Goal: Information Seeking & Learning: Learn about a topic

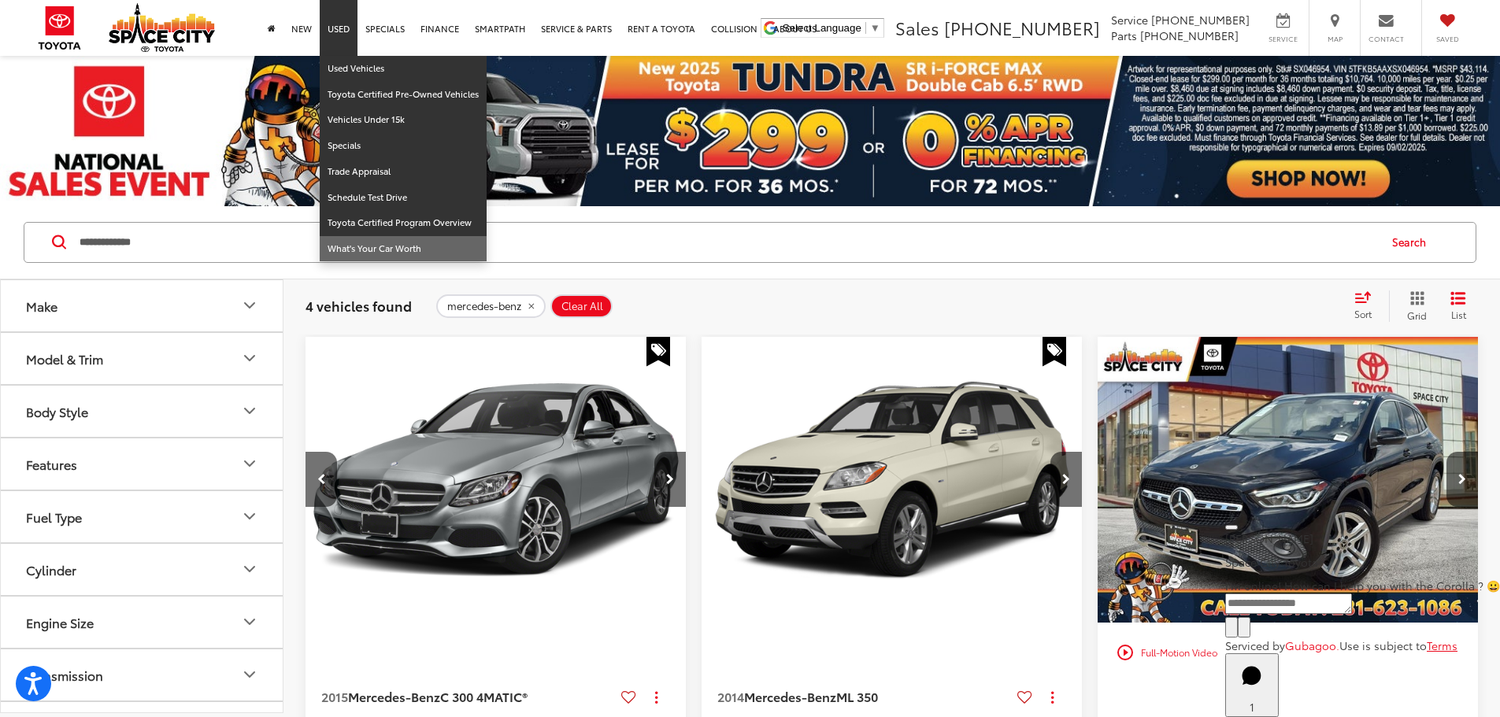
scroll to position [0, 568]
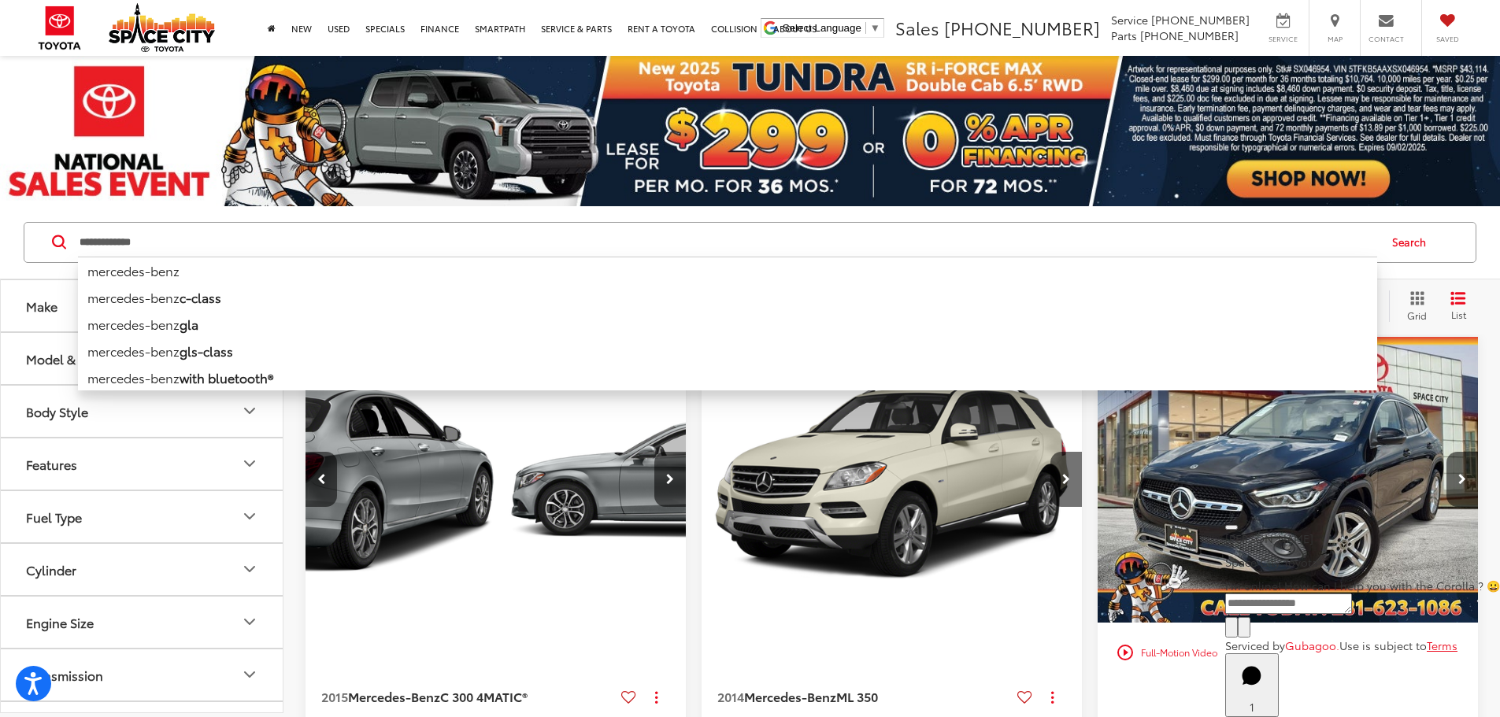
click at [487, 246] on input "**********" at bounding box center [727, 243] width 1299 height 38
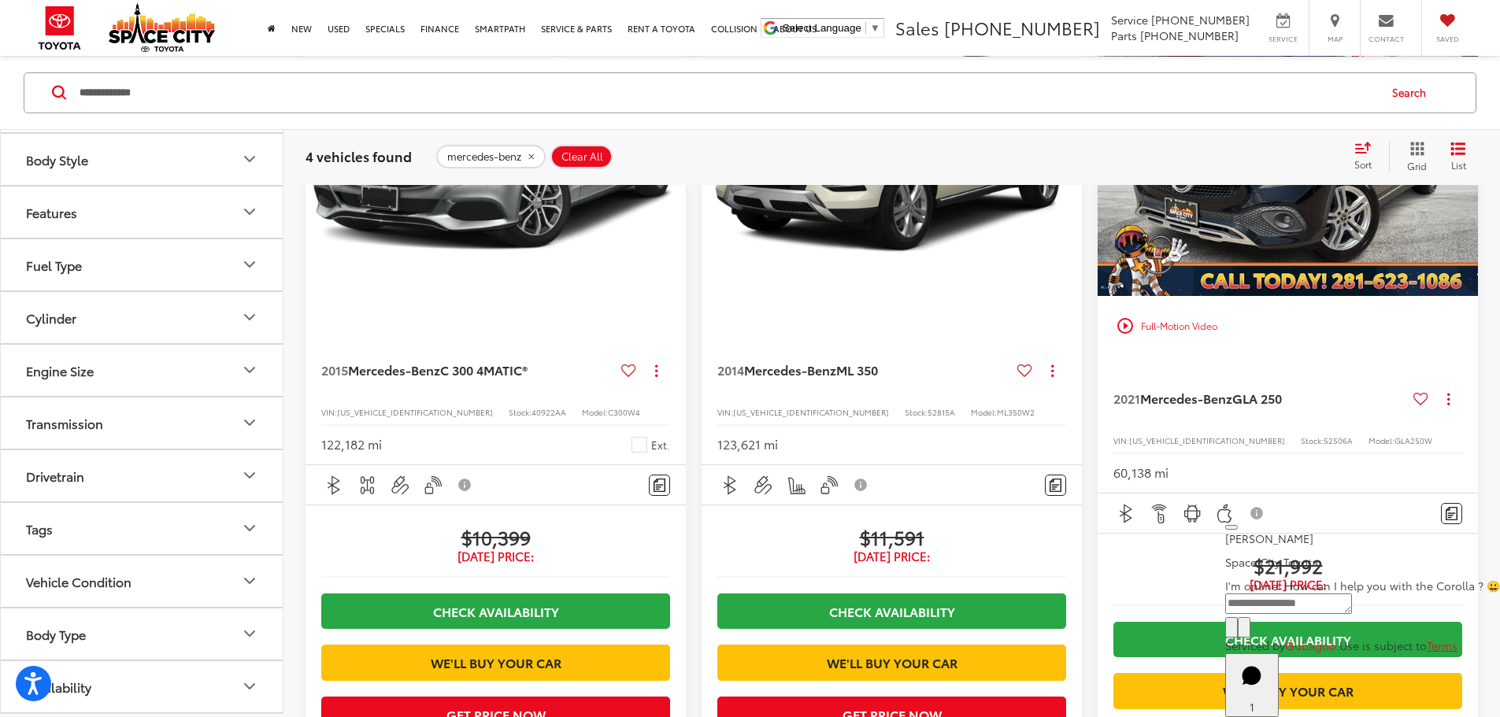
scroll to position [472, 0]
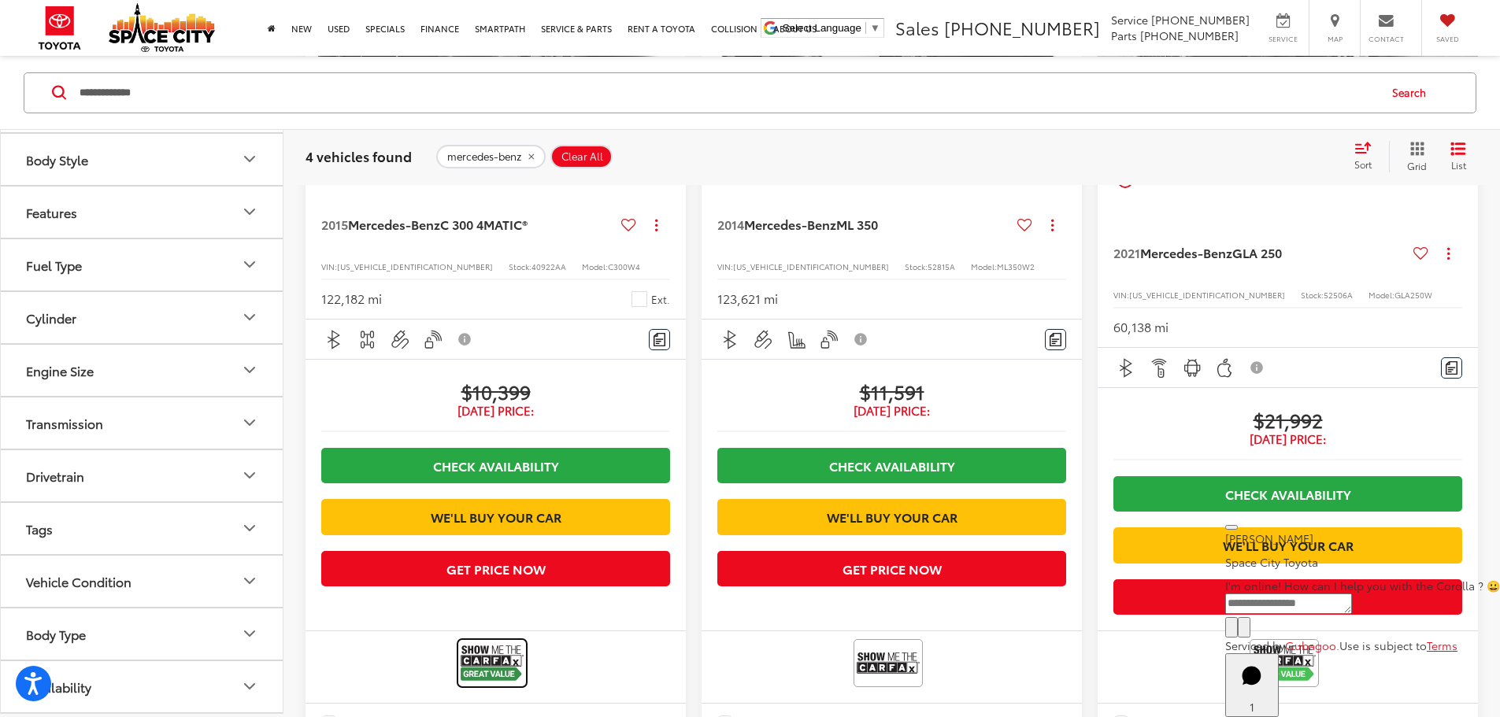
click at [461, 677] on img at bounding box center [492, 663] width 63 height 42
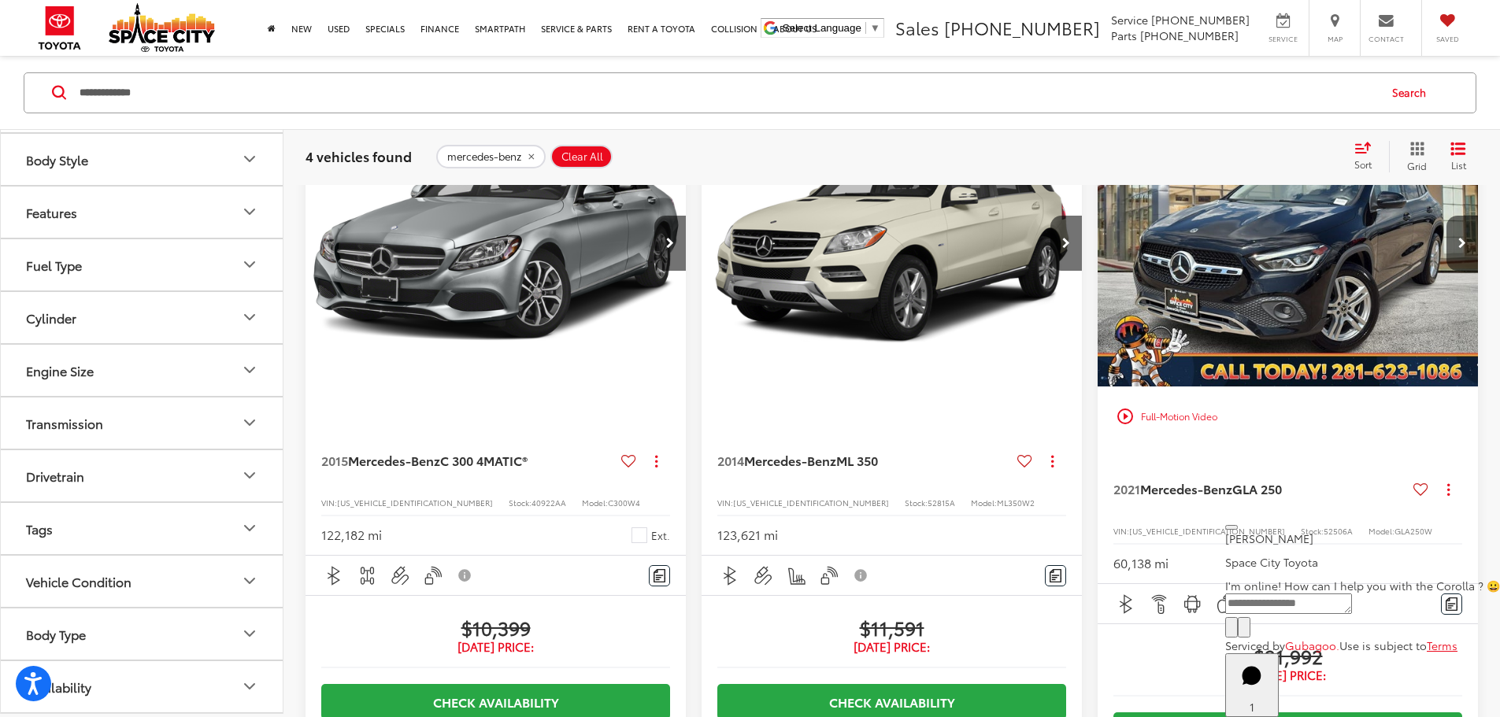
scroll to position [157, 0]
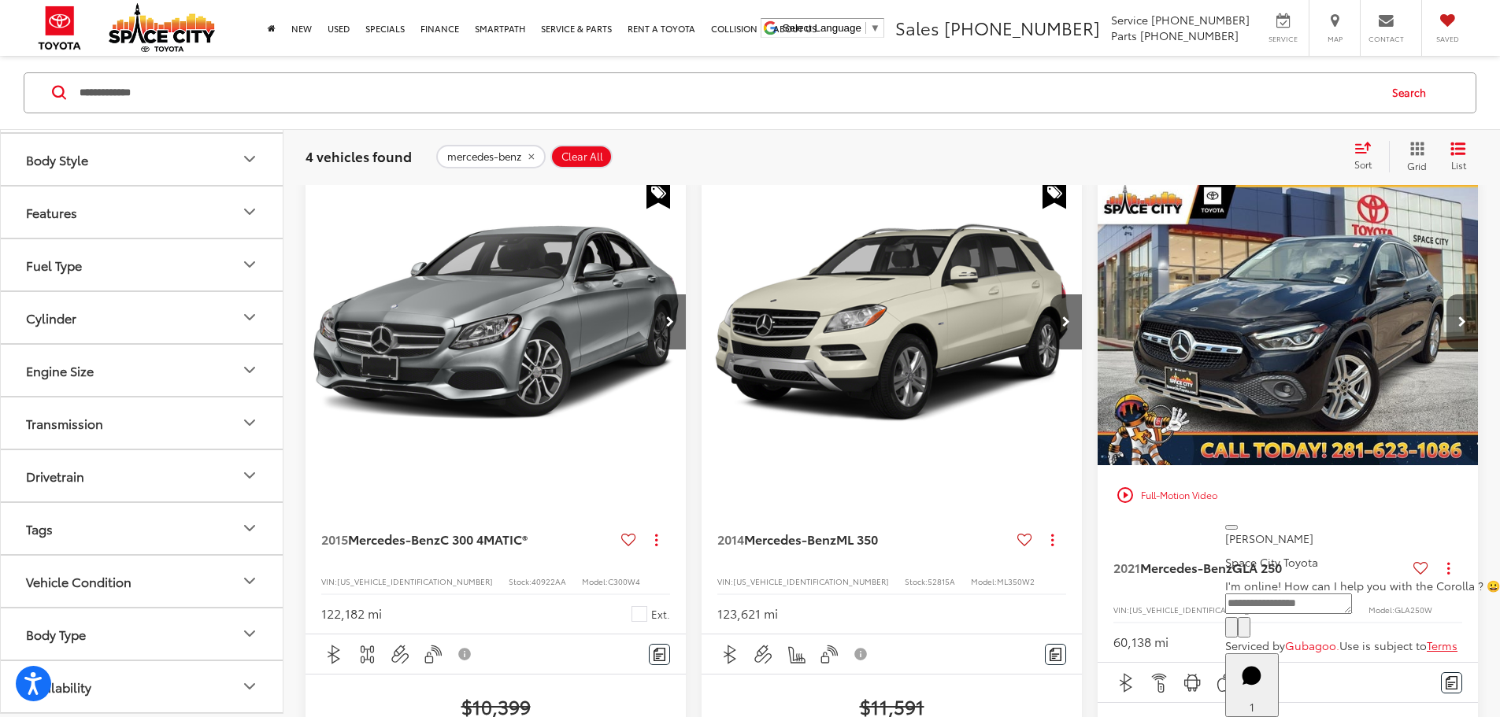
click at [1458, 317] on icon "Next image" at bounding box center [1462, 322] width 8 height 11
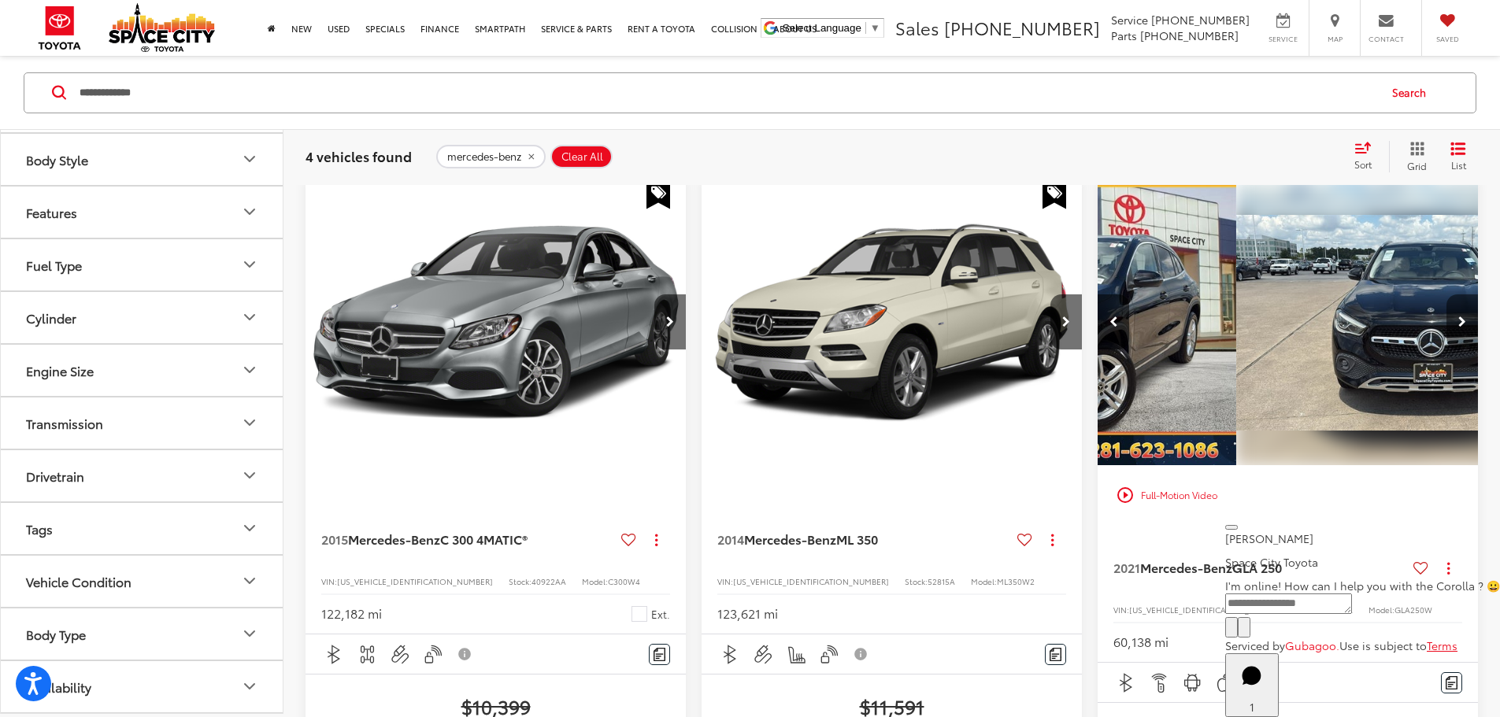
scroll to position [0, 283]
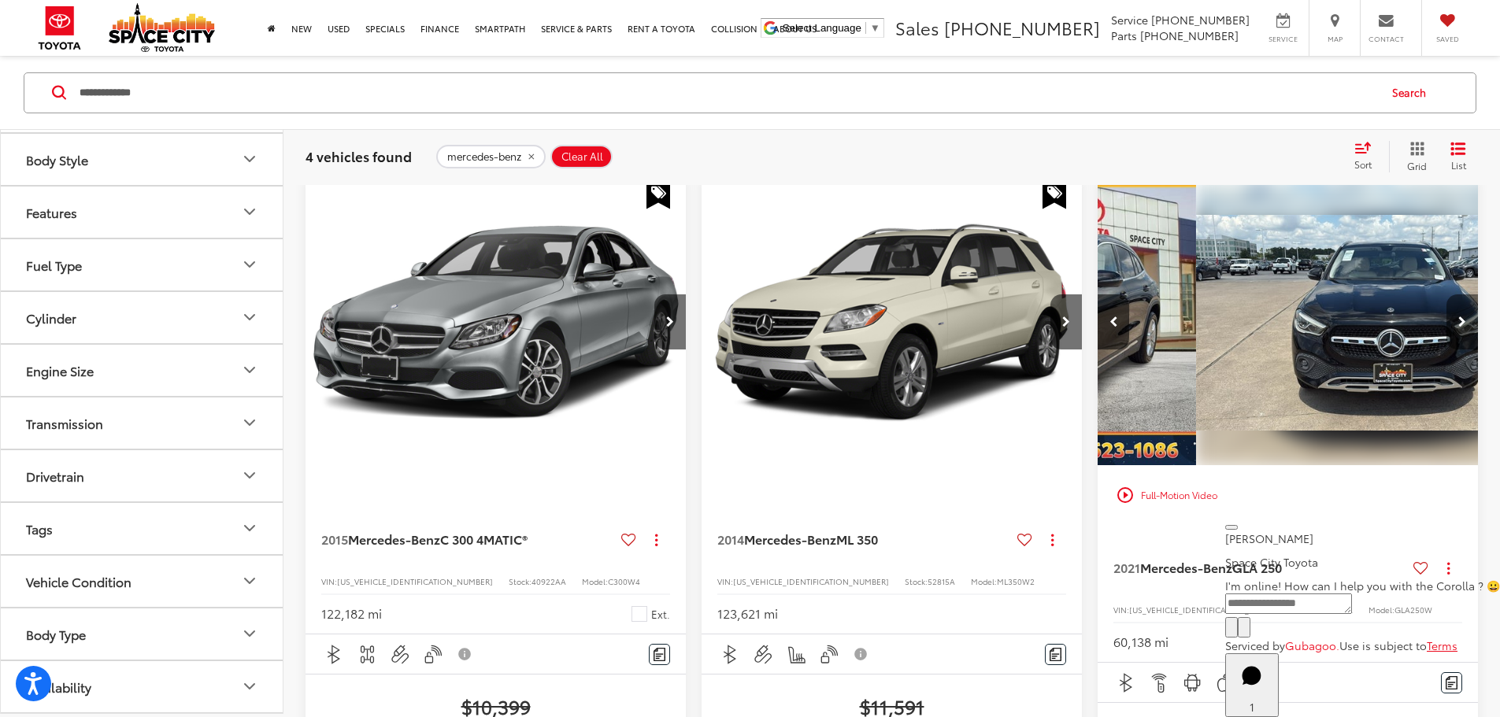
click at [1458, 317] on icon "Next image" at bounding box center [1462, 322] width 8 height 11
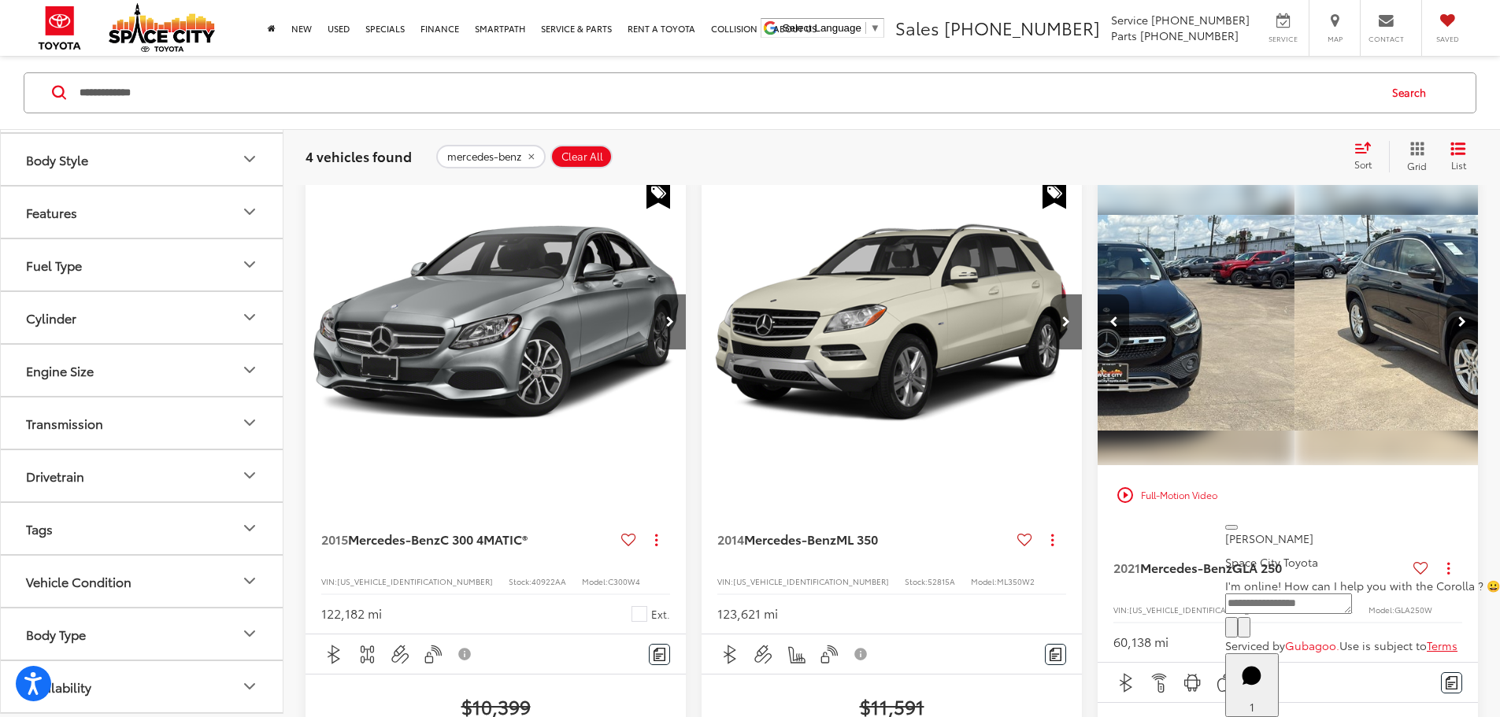
click at [1458, 317] on icon "Next image" at bounding box center [1462, 322] width 8 height 11
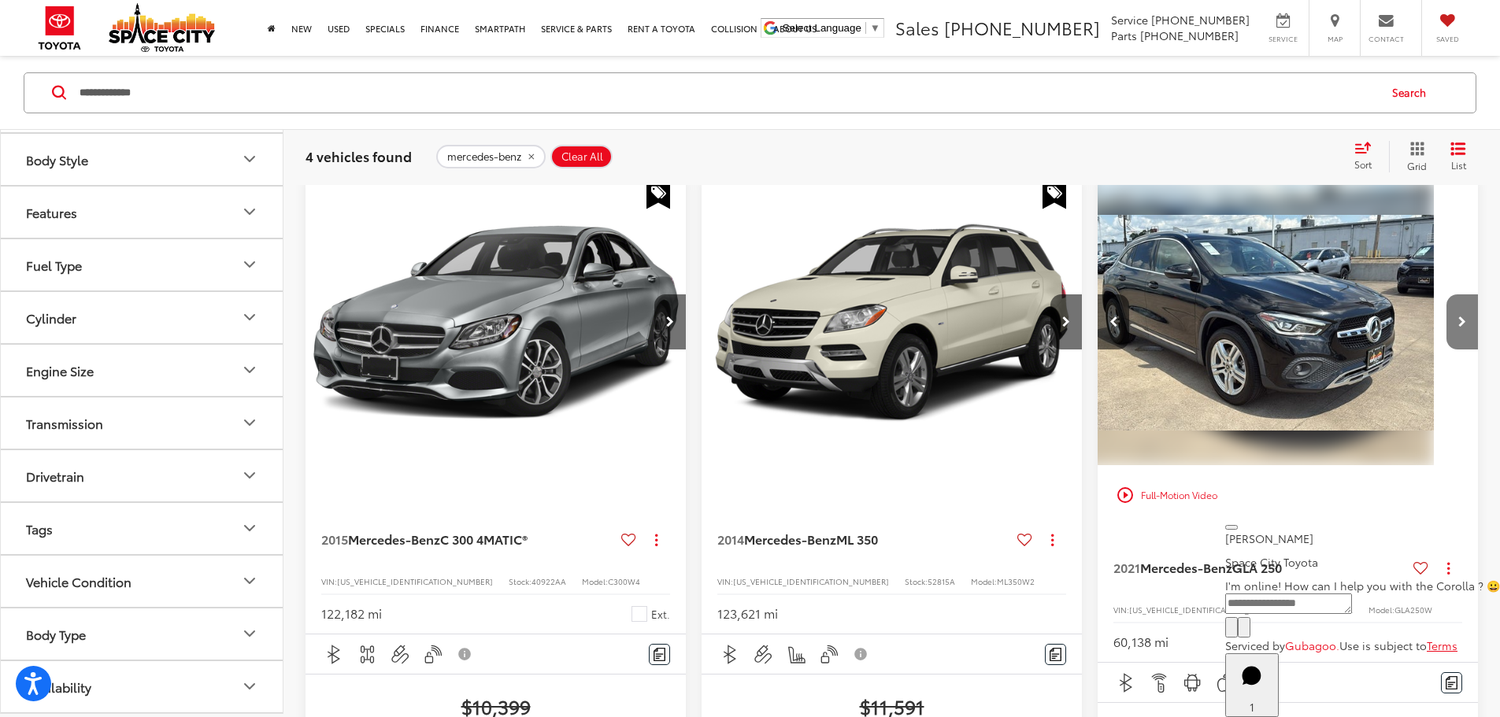
scroll to position [0, 851]
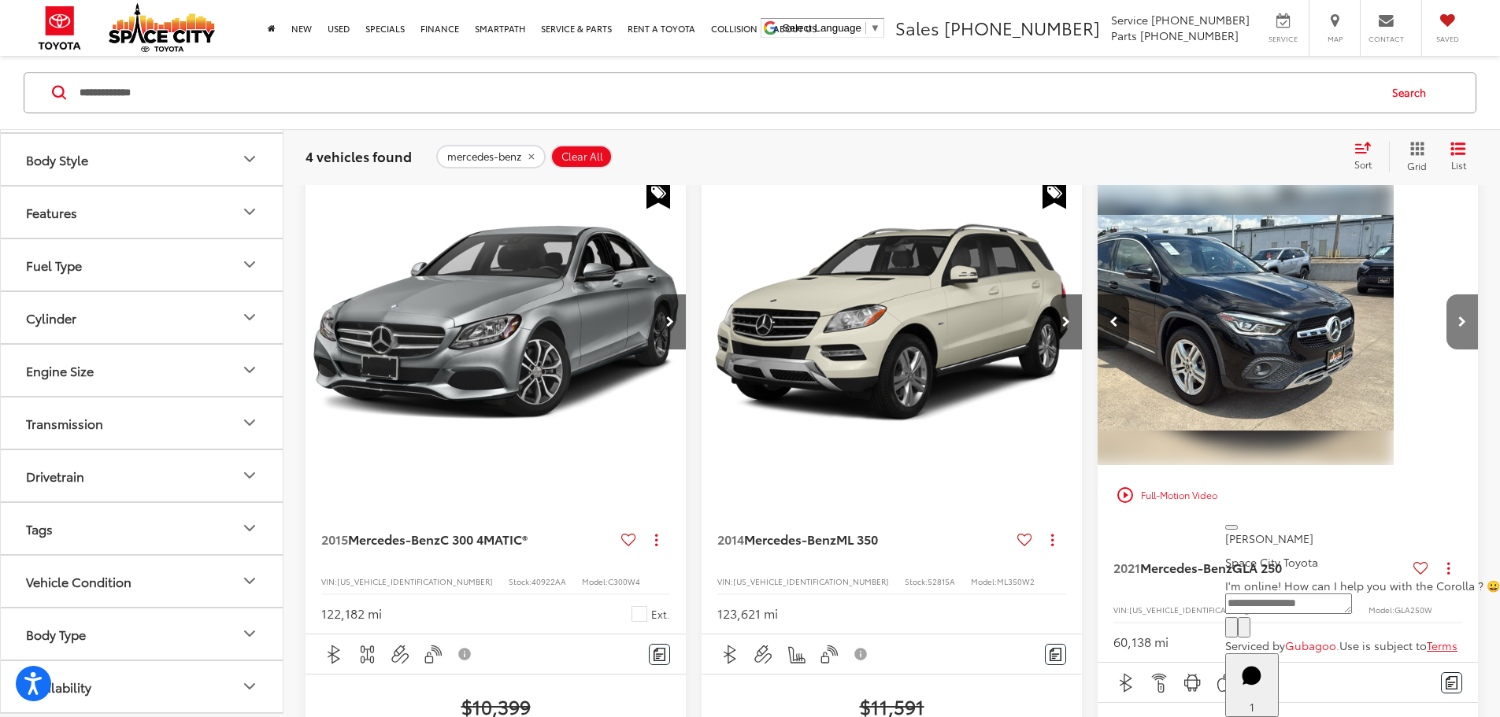
click at [1458, 317] on icon "Next image" at bounding box center [1462, 322] width 8 height 11
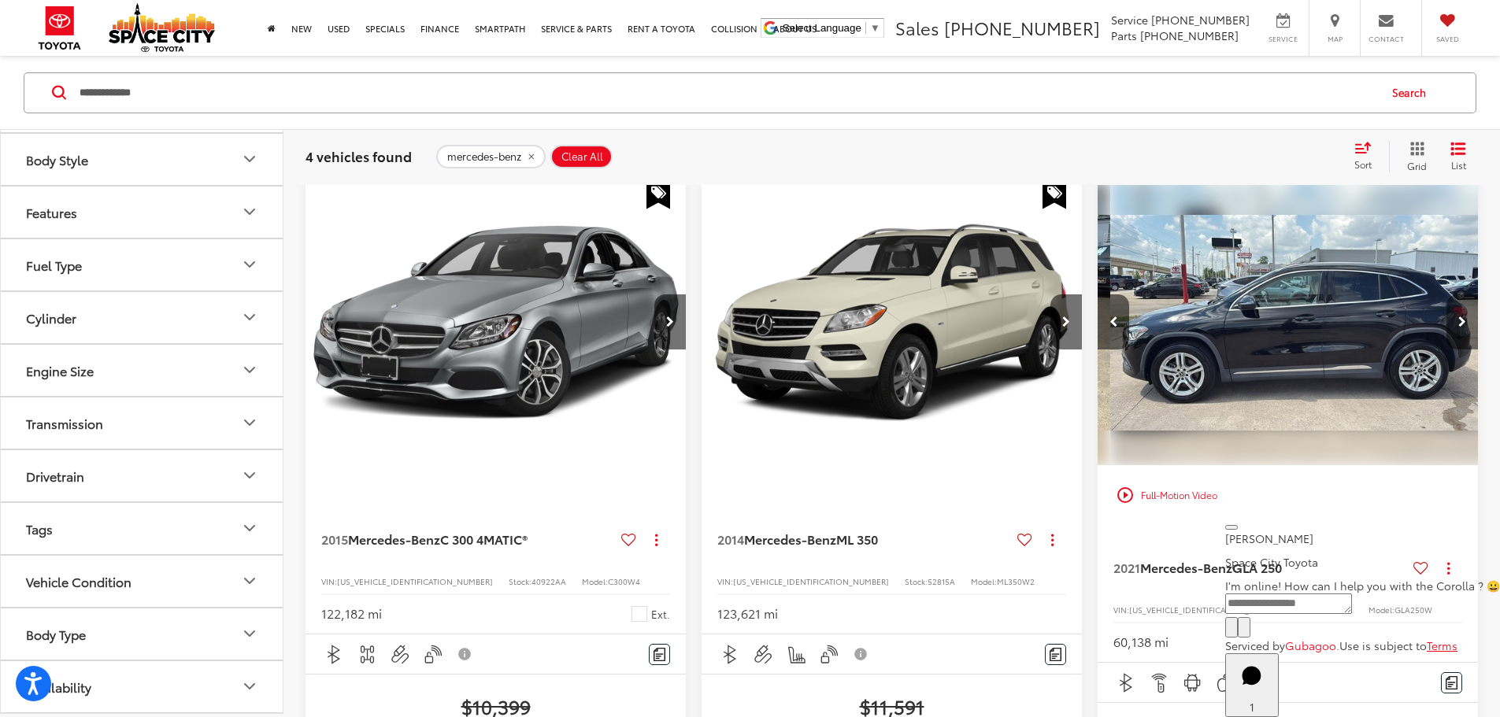
click at [1458, 317] on icon "Next image" at bounding box center [1462, 322] width 8 height 11
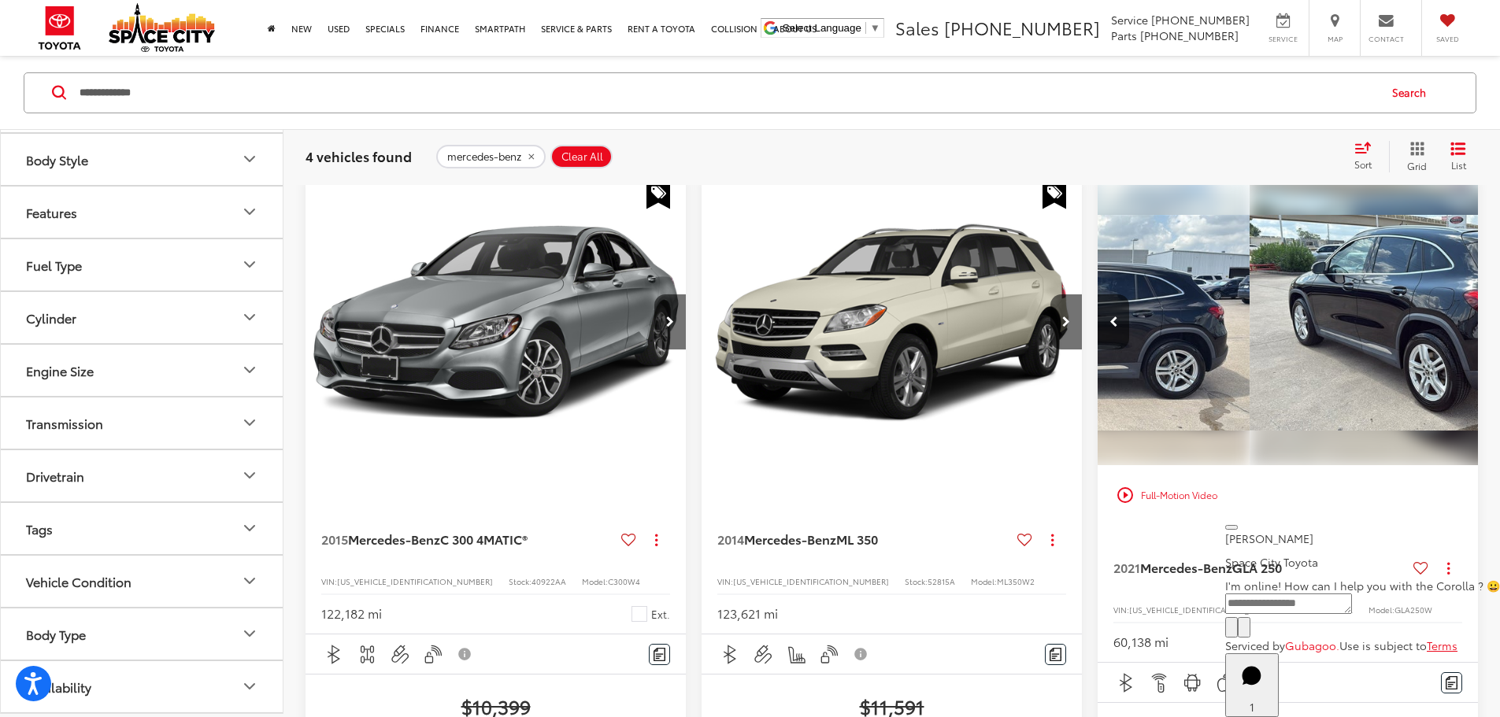
scroll to position [0, 1418]
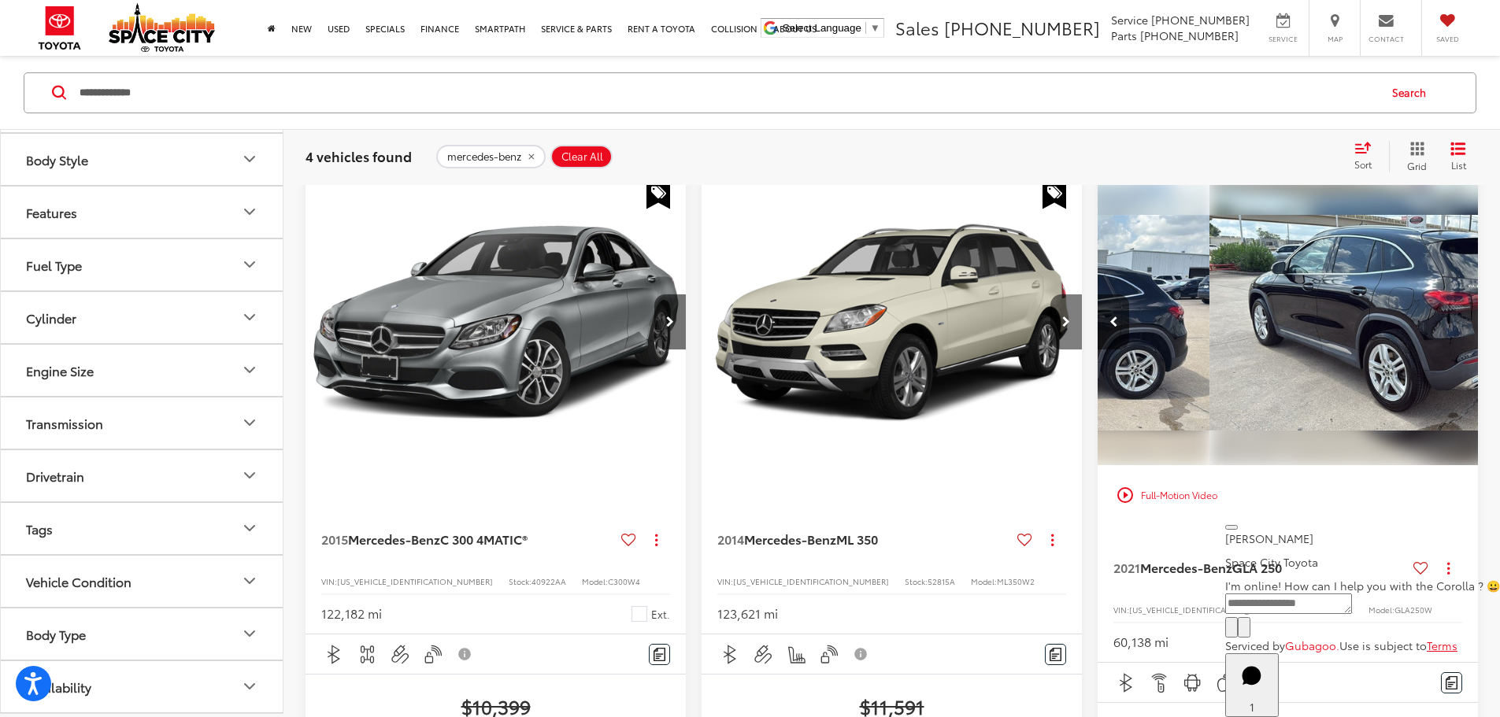
click at [1062, 317] on icon "Next image" at bounding box center [1066, 322] width 8 height 11
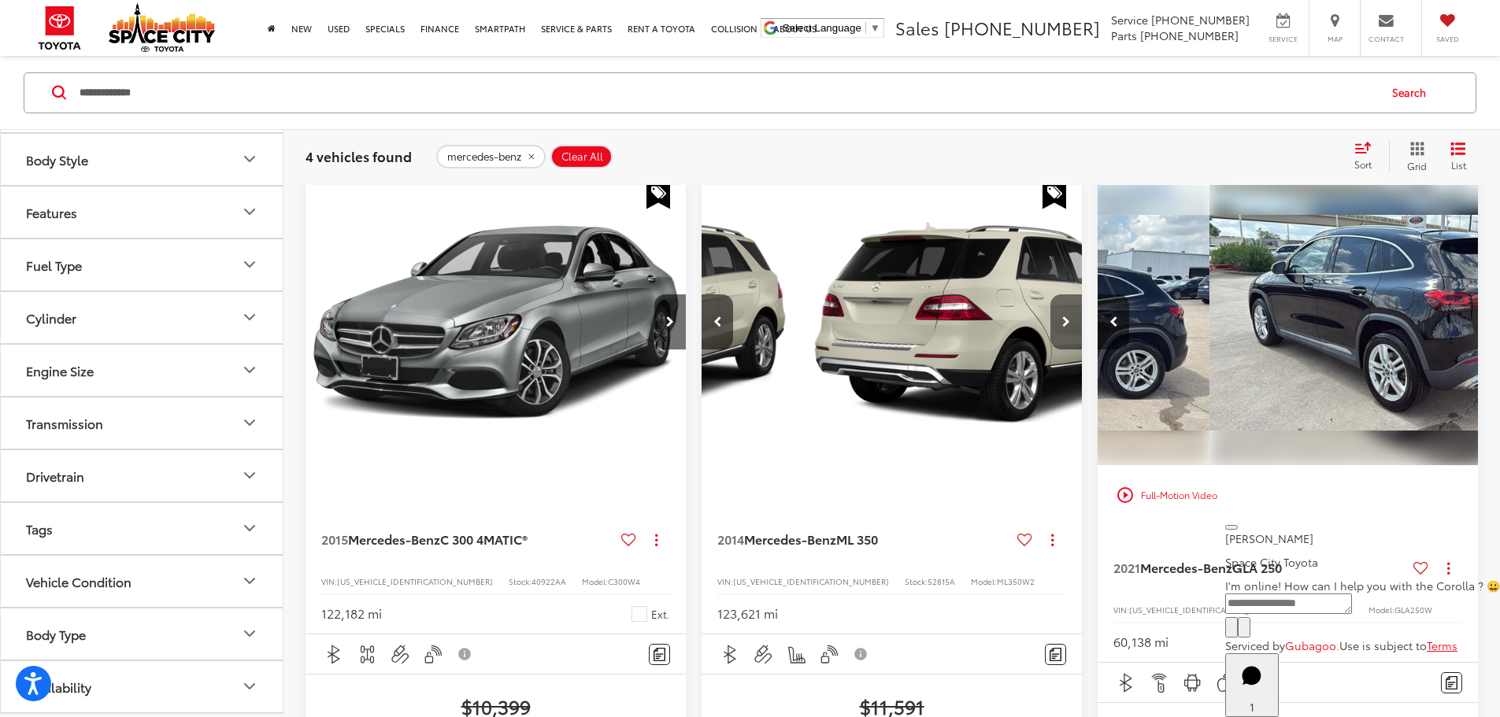
click at [1062, 317] on icon "Next image" at bounding box center [1066, 322] width 8 height 11
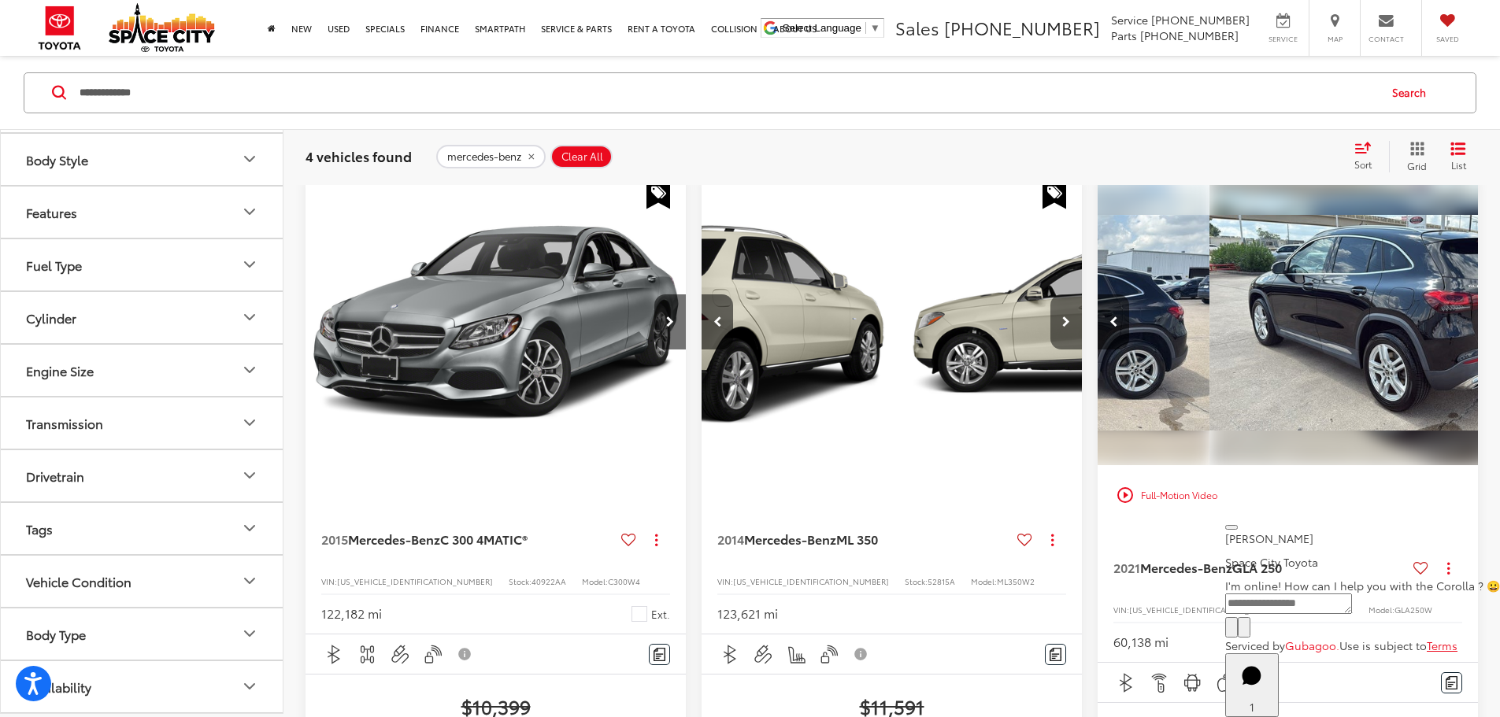
click at [1062, 317] on icon "Next image" at bounding box center [1066, 322] width 8 height 11
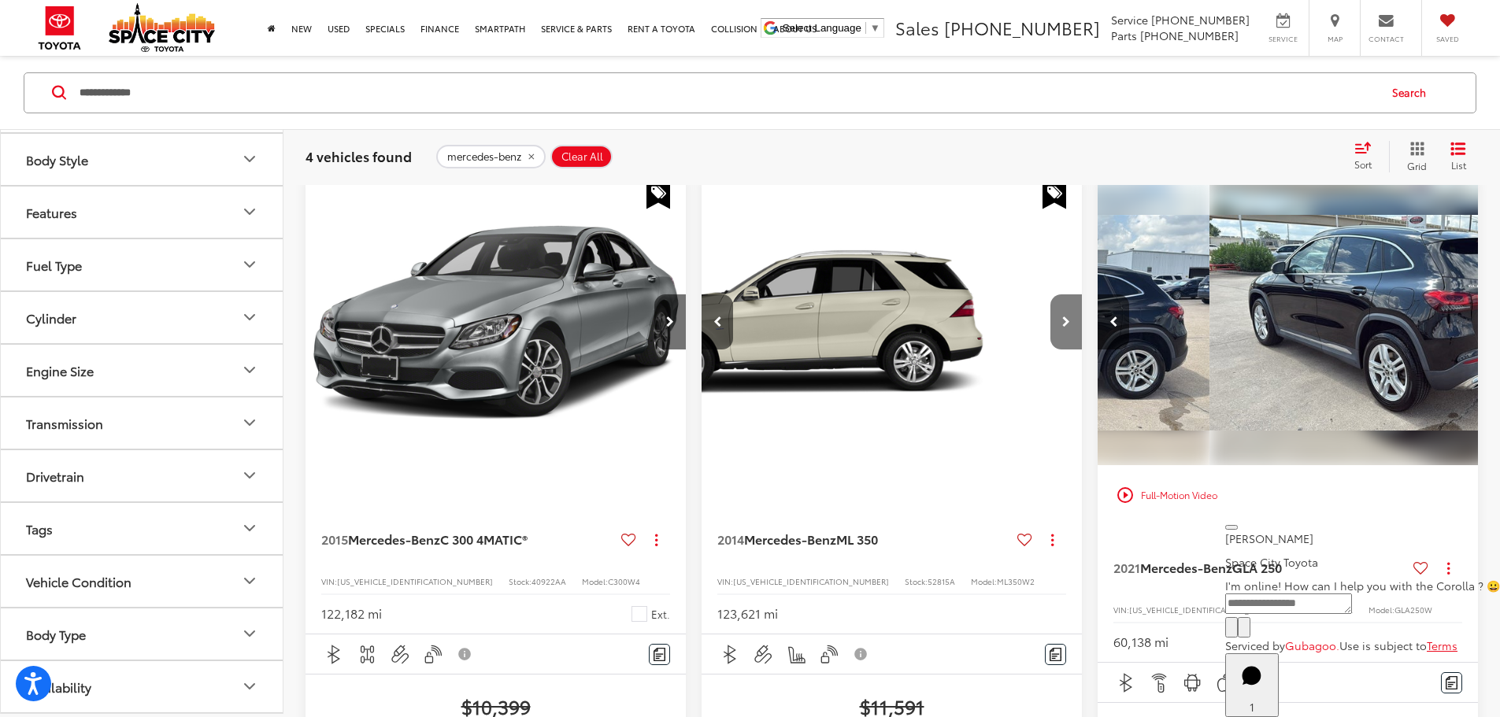
click at [1062, 317] on icon "Next image" at bounding box center [1066, 322] width 8 height 11
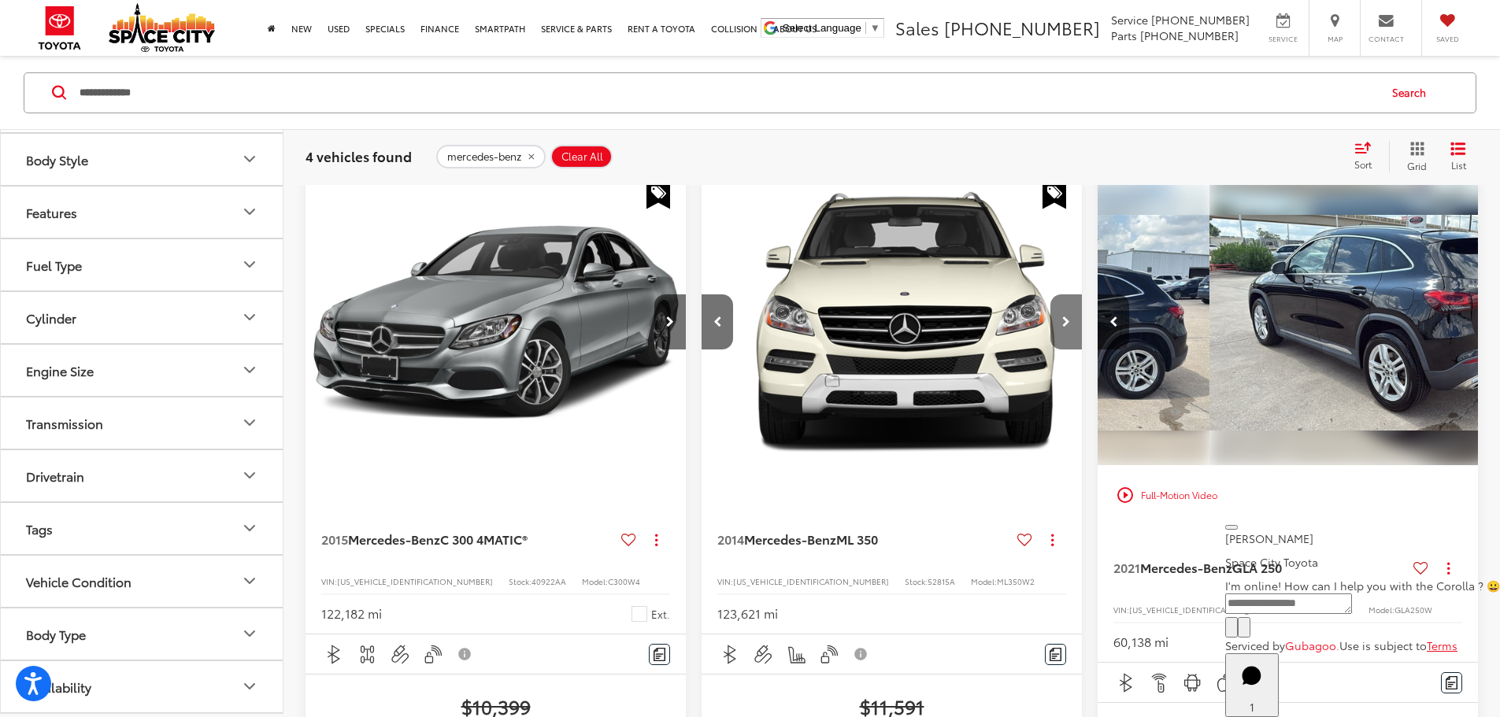
click at [1062, 317] on icon "Next image" at bounding box center [1066, 322] width 8 height 11
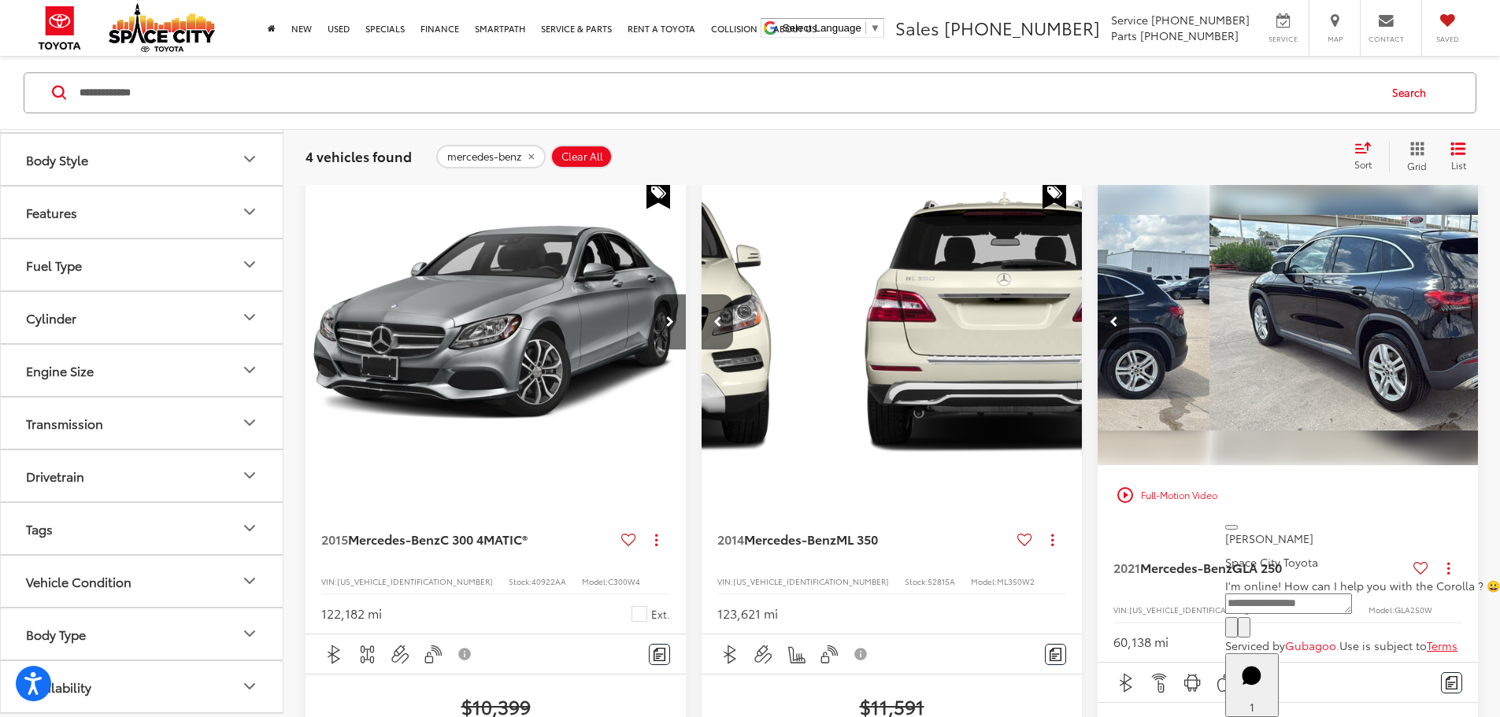
scroll to position [236, 0]
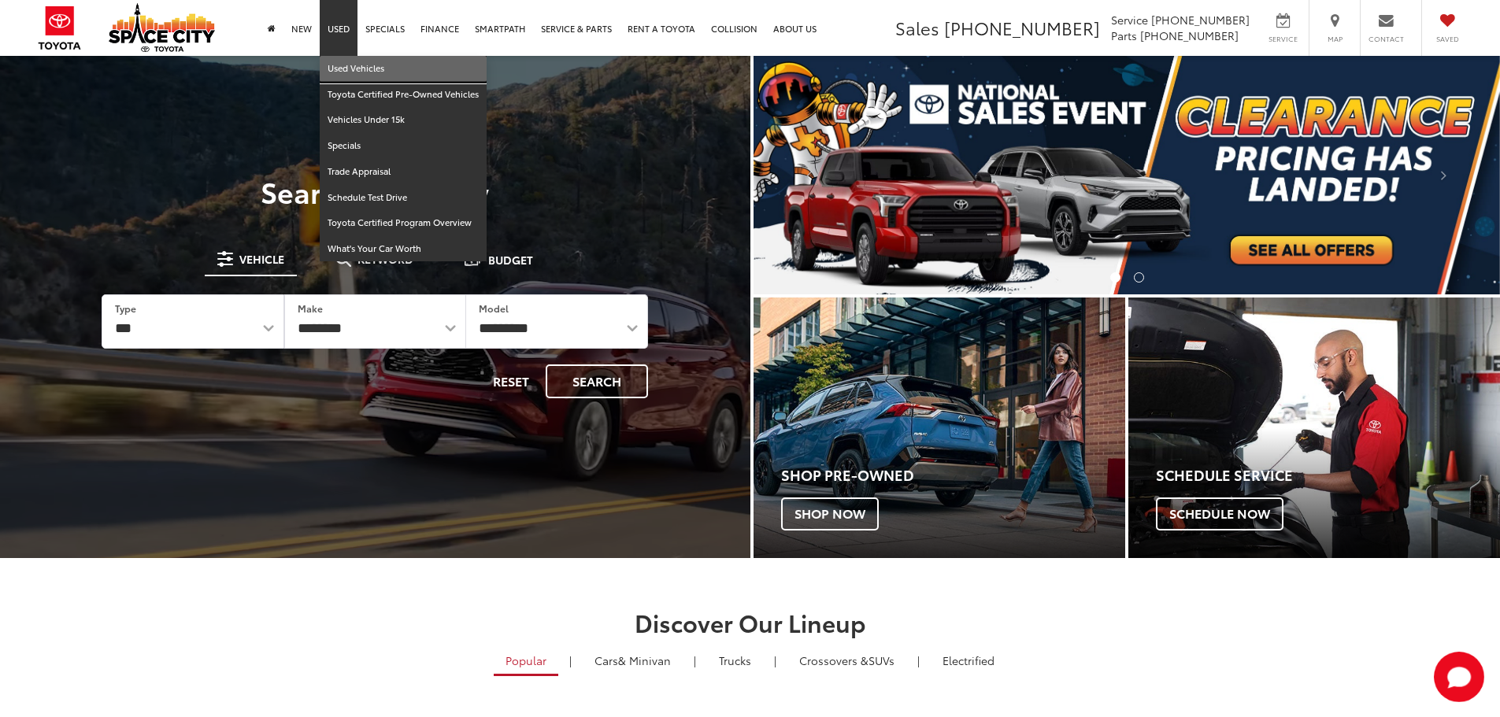
click at [354, 67] on link "Used Vehicles" at bounding box center [403, 69] width 167 height 26
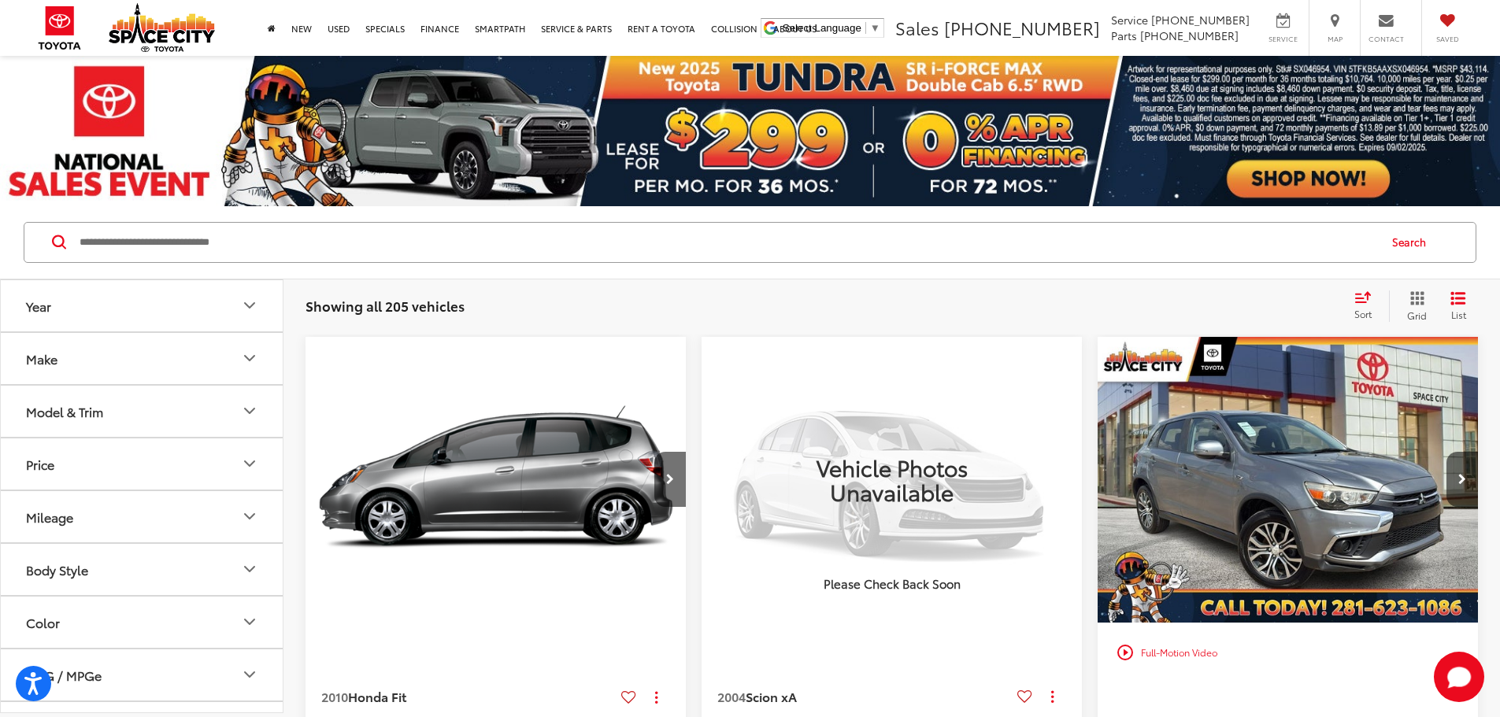
click at [442, 245] on input "Search by Make, Model, or Keyword" at bounding box center [727, 243] width 1299 height 38
type input "******"
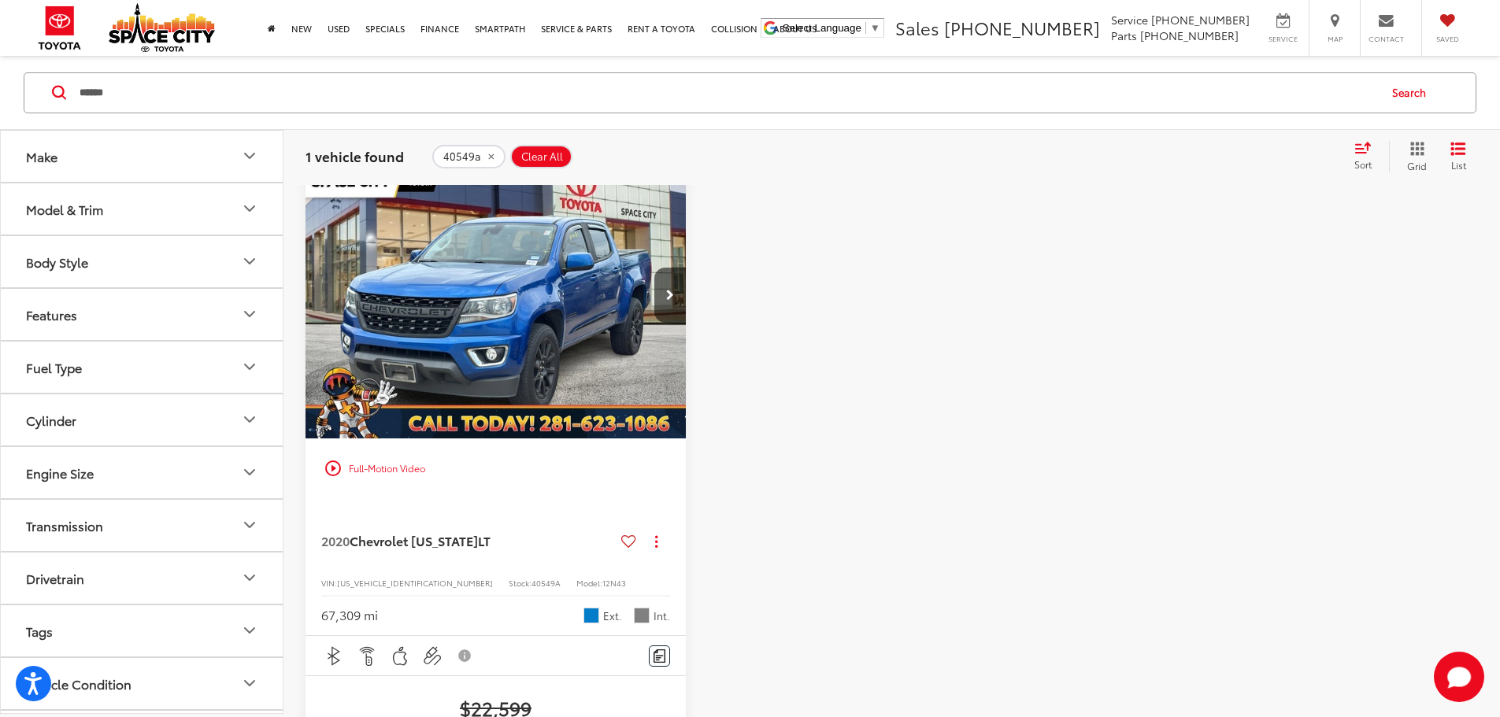
scroll to position [157, 0]
